Goal: Find specific page/section: Find specific page/section

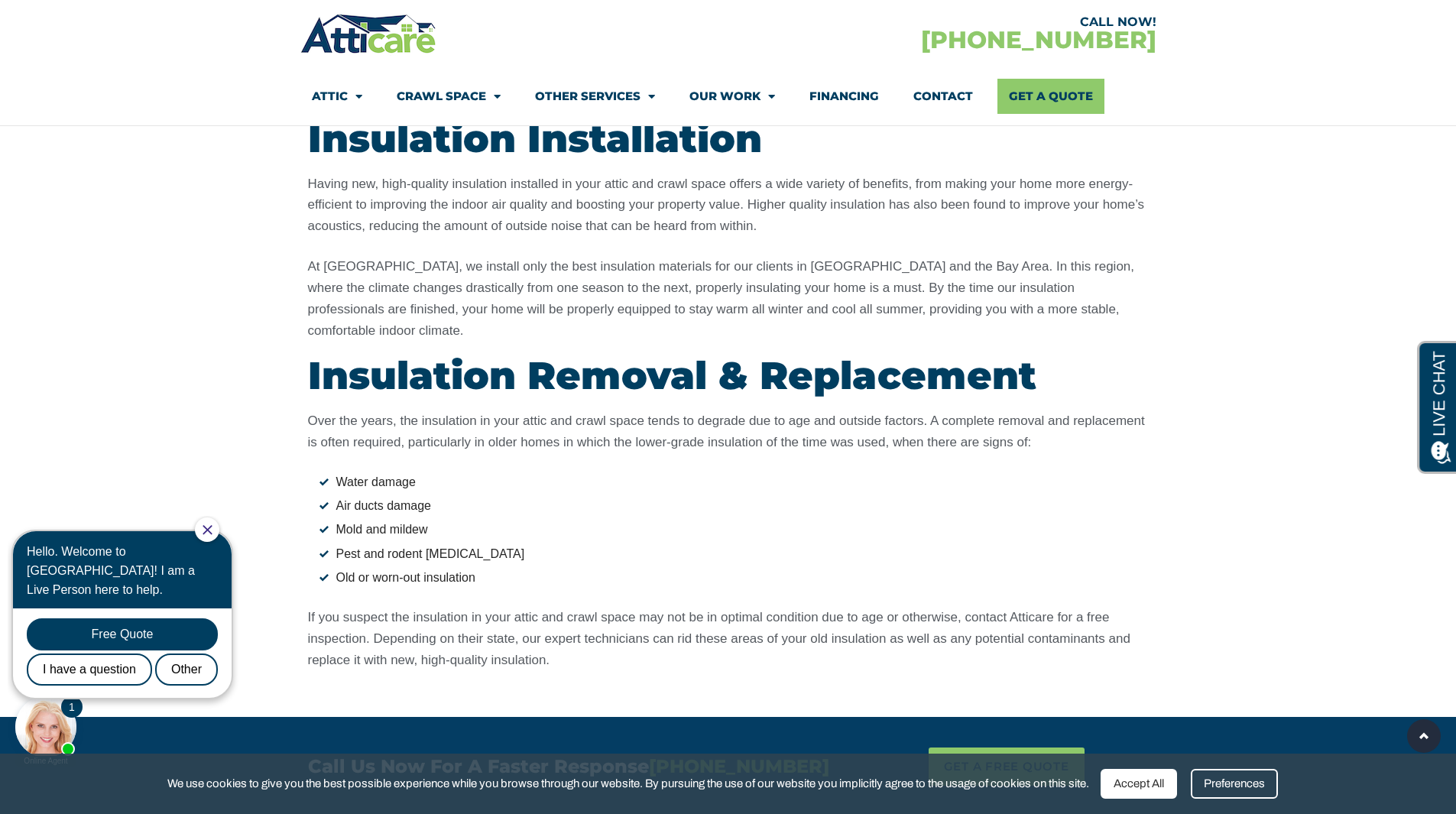
scroll to position [4161, 0]
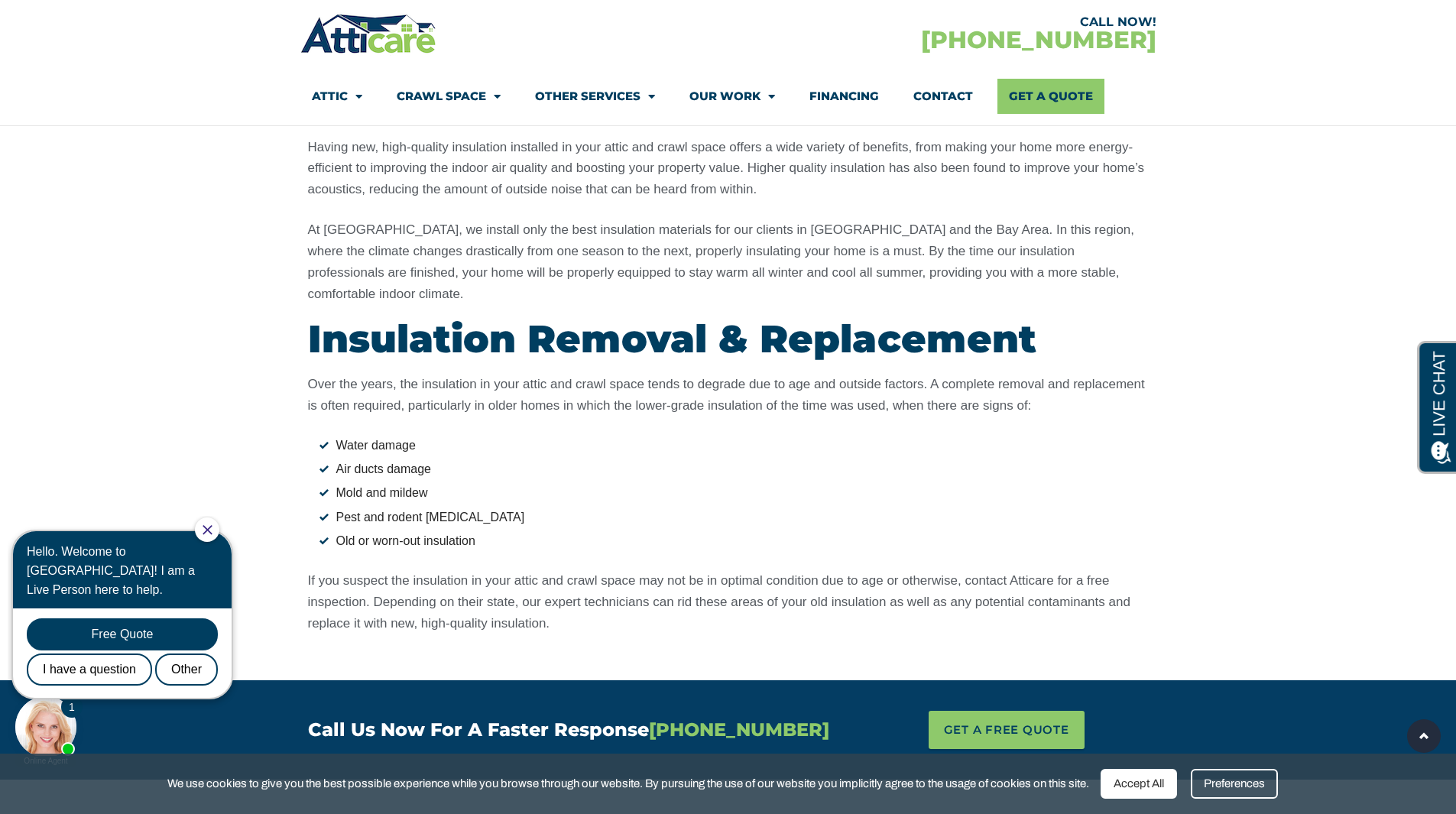
drag, startPoint x: 1460, startPoint y: 54, endPoint x: 108, endPoint y: 31, distance: 1352.2
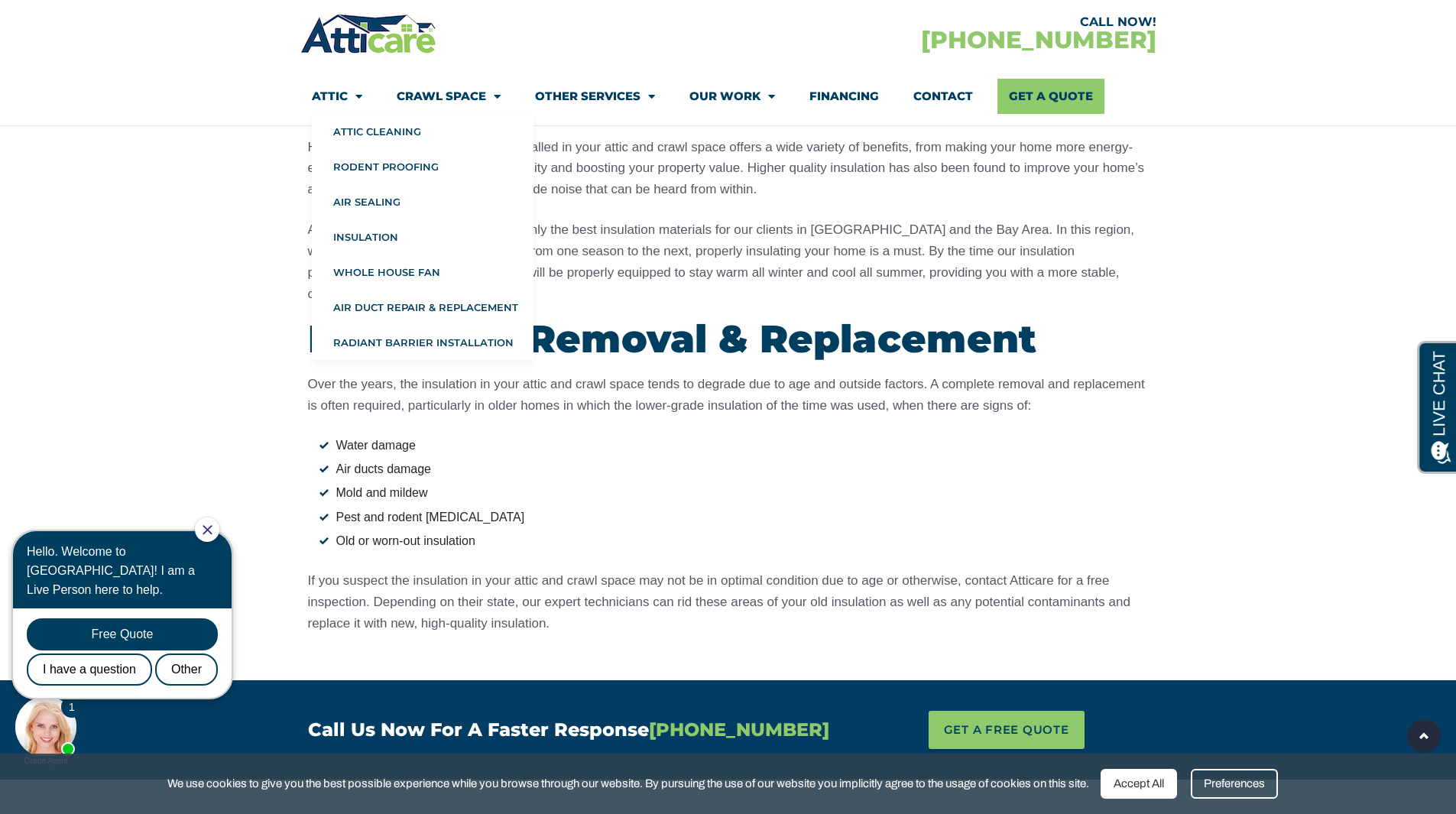
click at [342, 99] on link "Attic" at bounding box center [336, 95] width 50 height 35
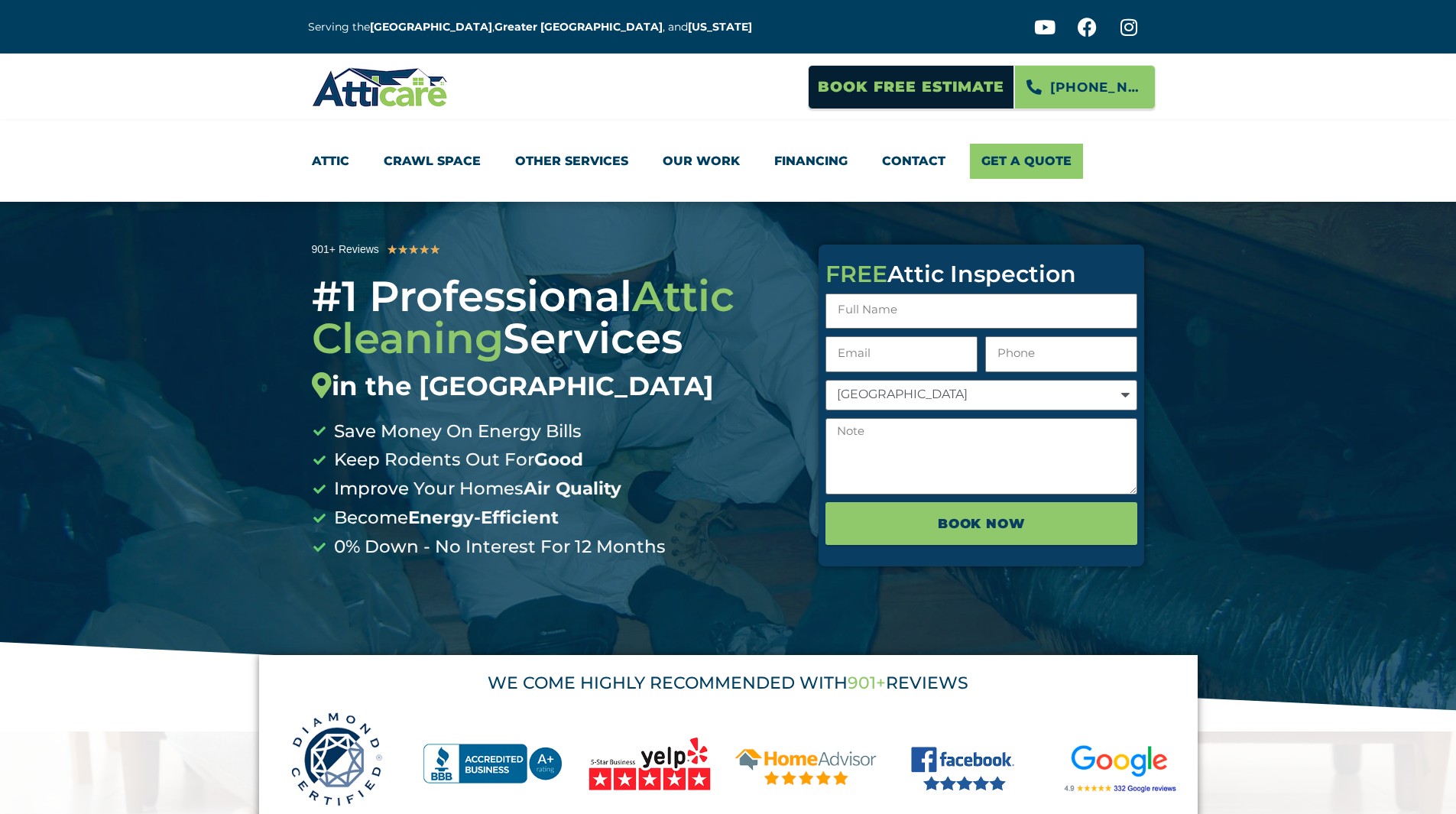
click at [344, 97] on img at bounding box center [380, 87] width 137 height 44
